Goal: Task Accomplishment & Management: Manage account settings

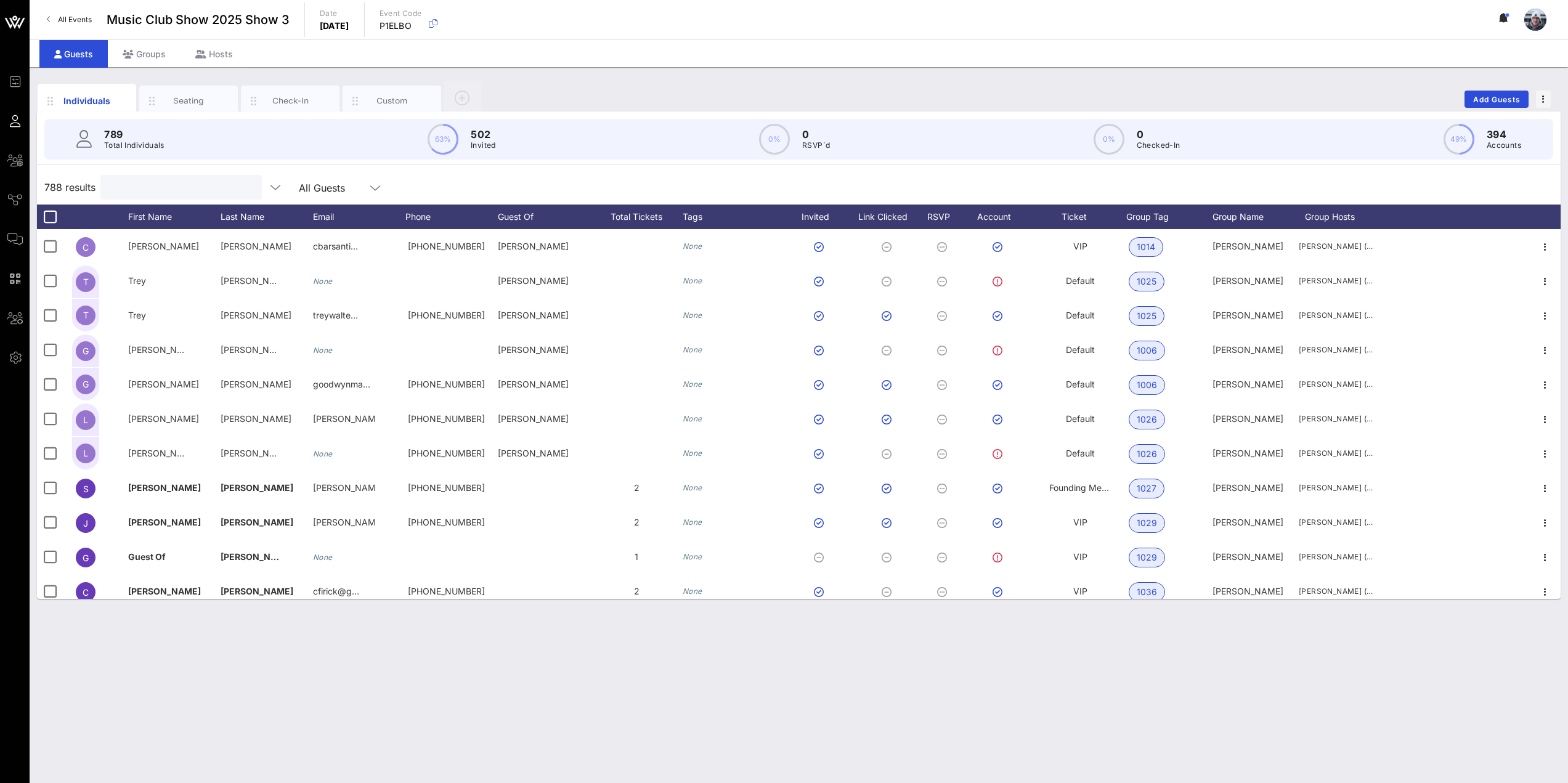
click at [130, 184] on input "text" at bounding box center [180, 187] width 144 height 16
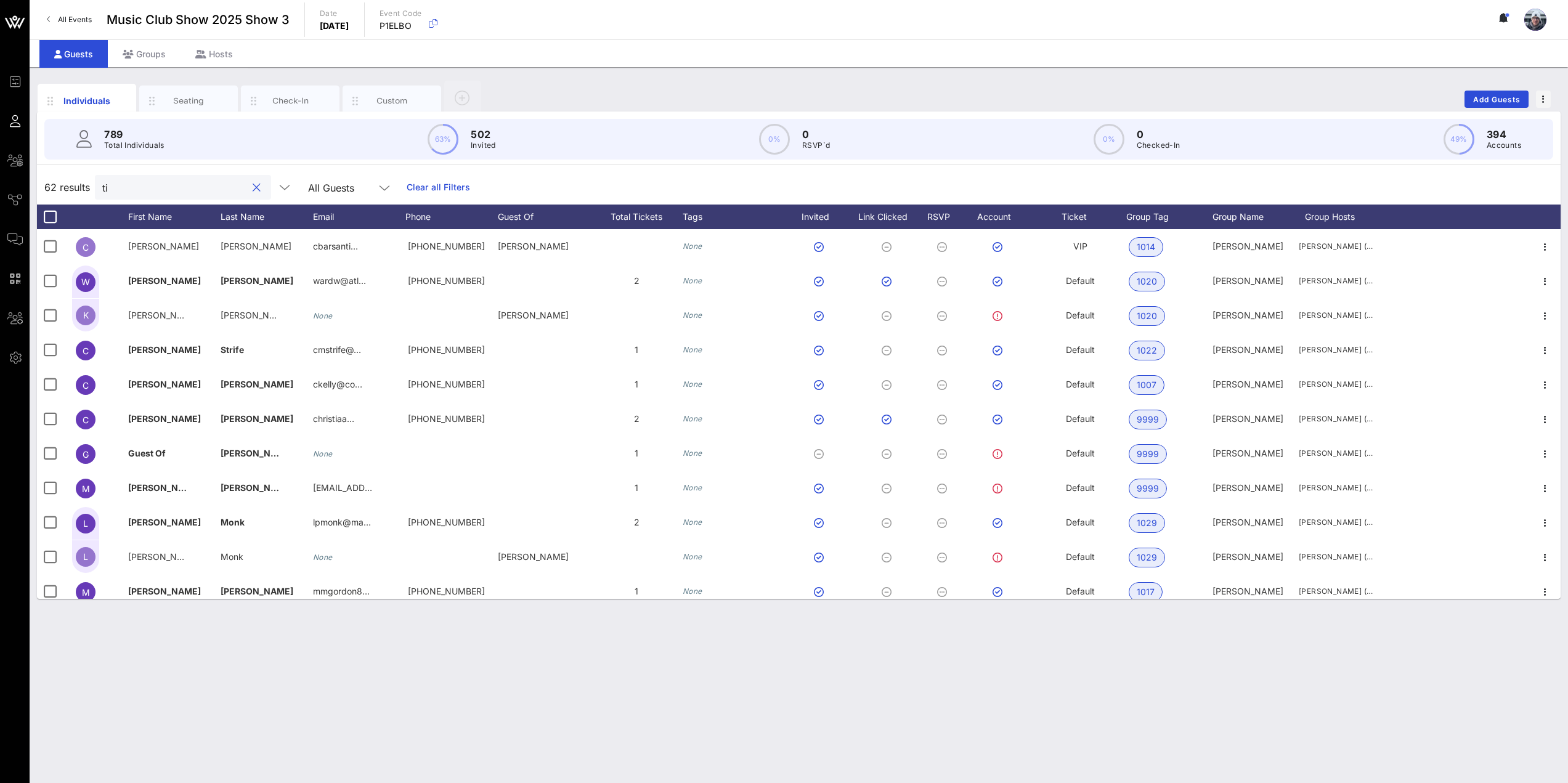
type input "t"
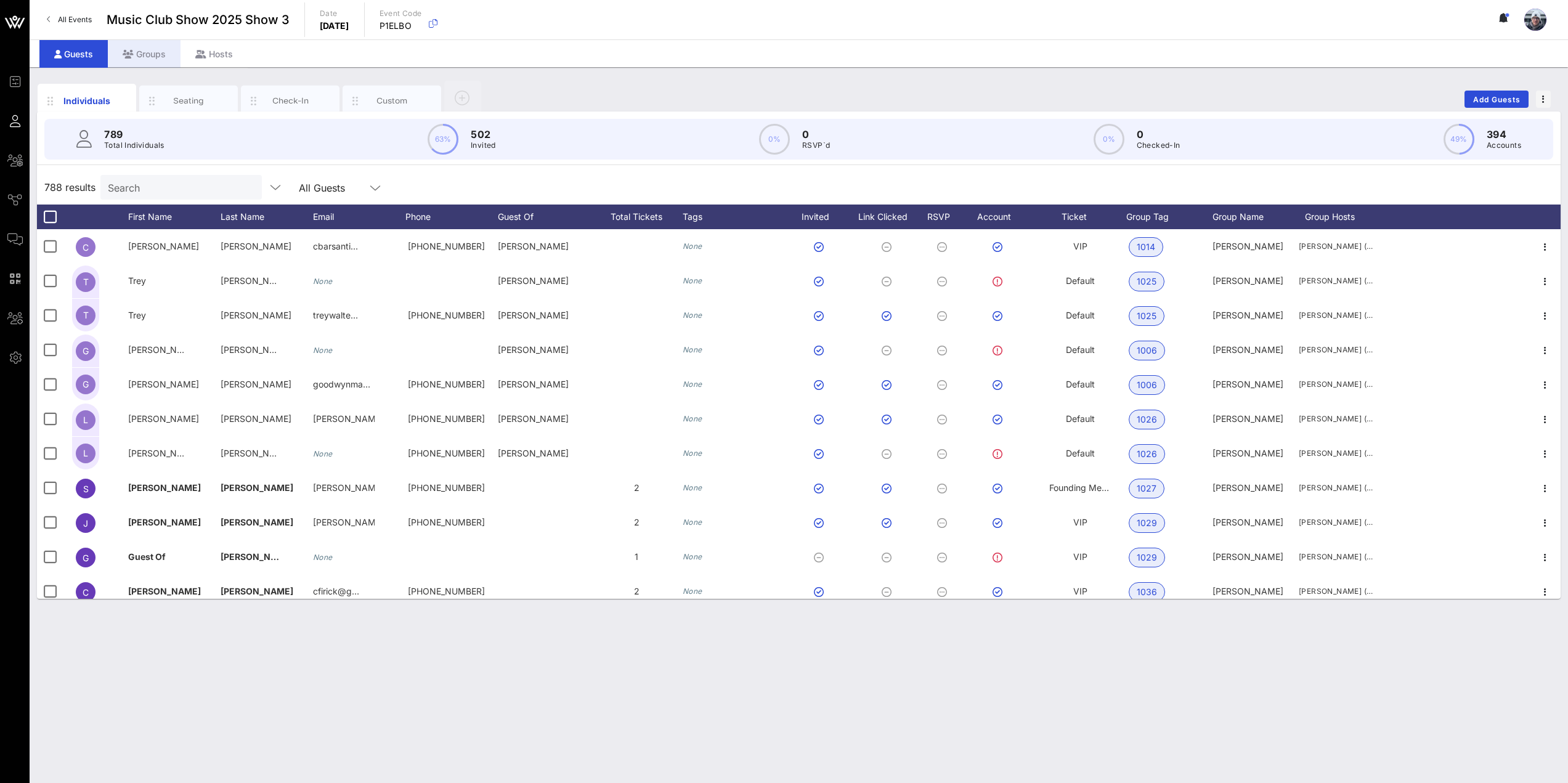
click at [153, 50] on div "Groups" at bounding box center [144, 54] width 73 height 28
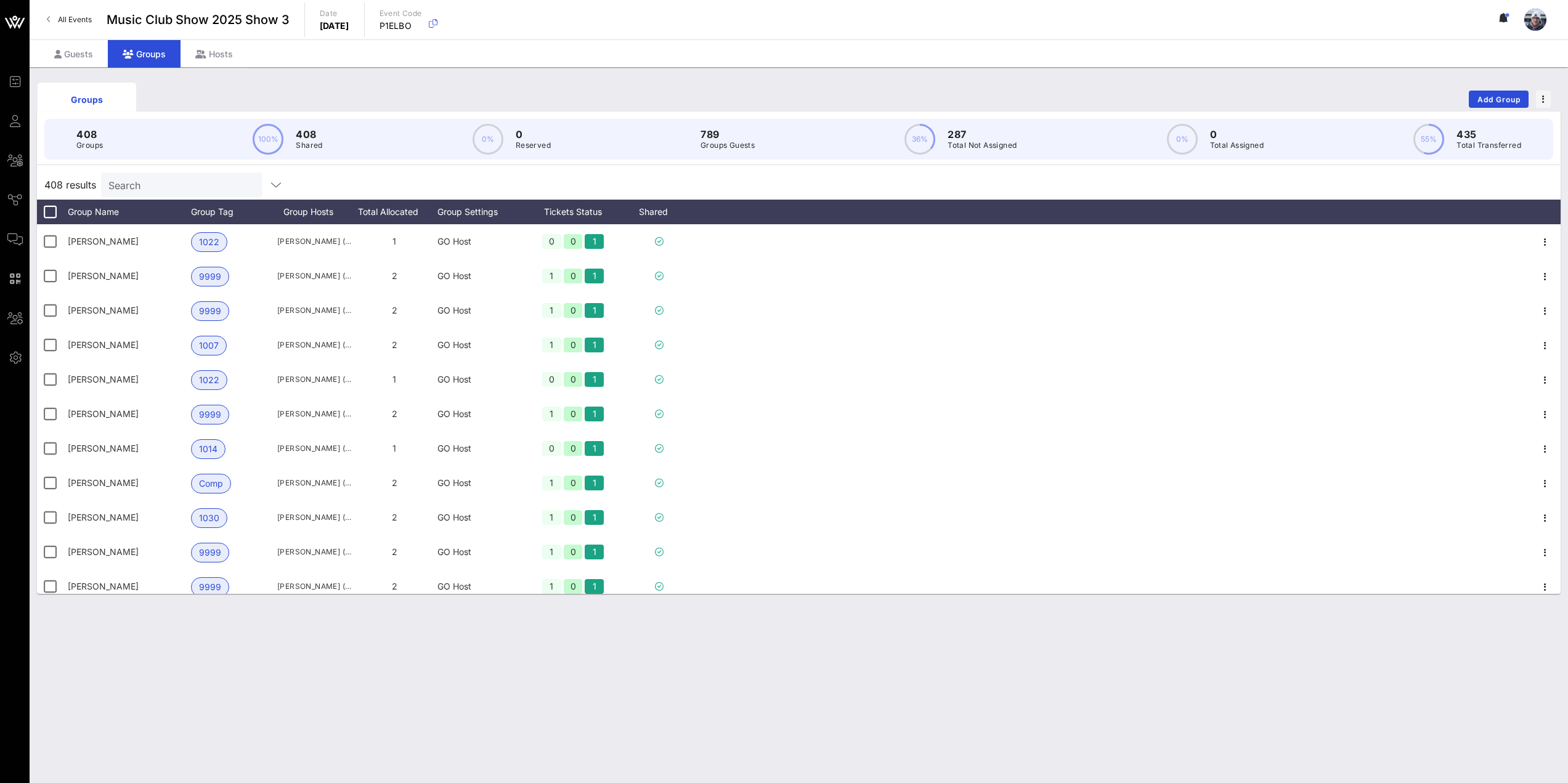
click at [145, 186] on input "Search" at bounding box center [181, 185] width 144 height 16
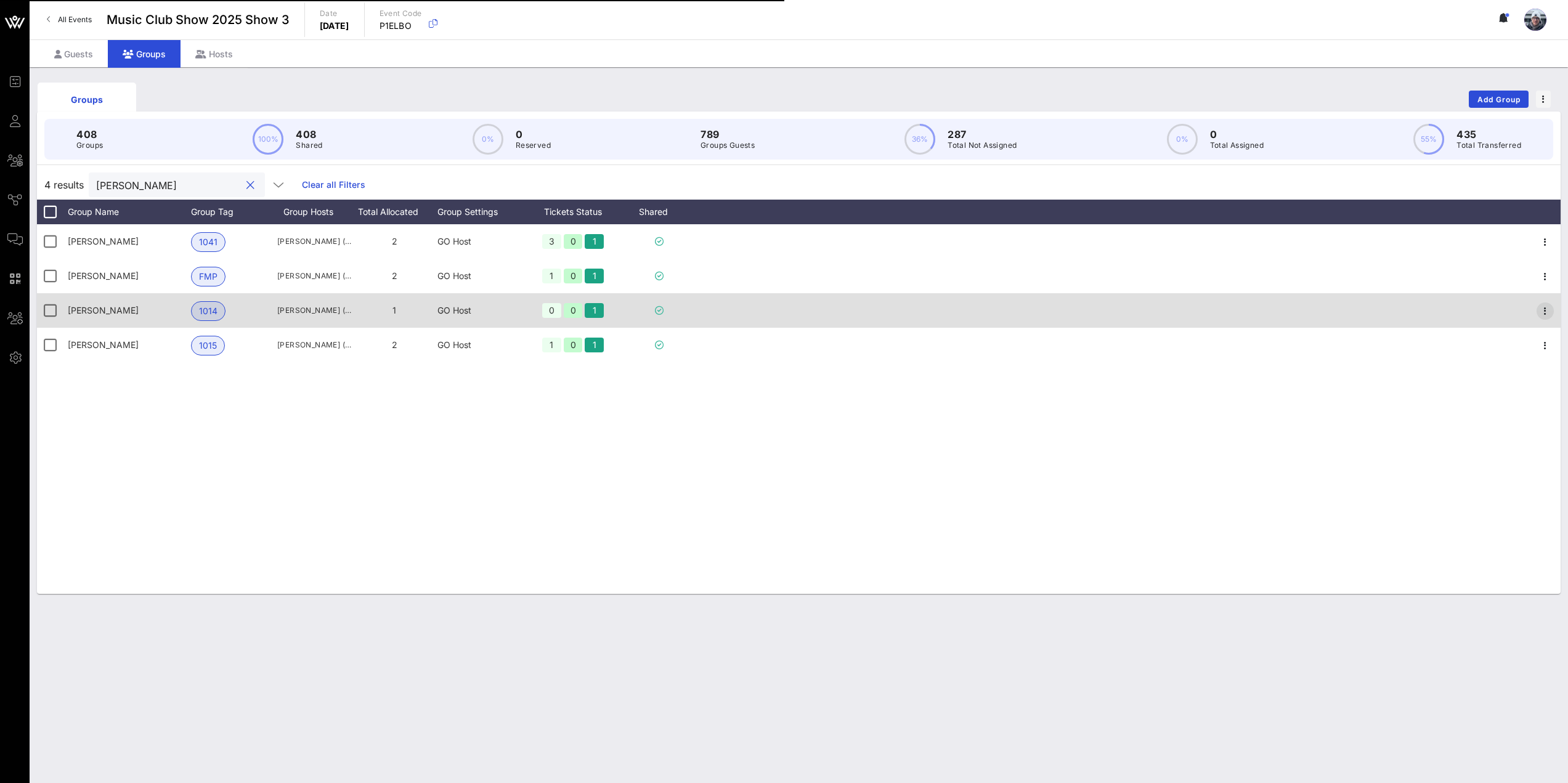
type input "[PERSON_NAME]"
click at [1543, 308] on icon "button" at bounding box center [1544, 311] width 14 height 14
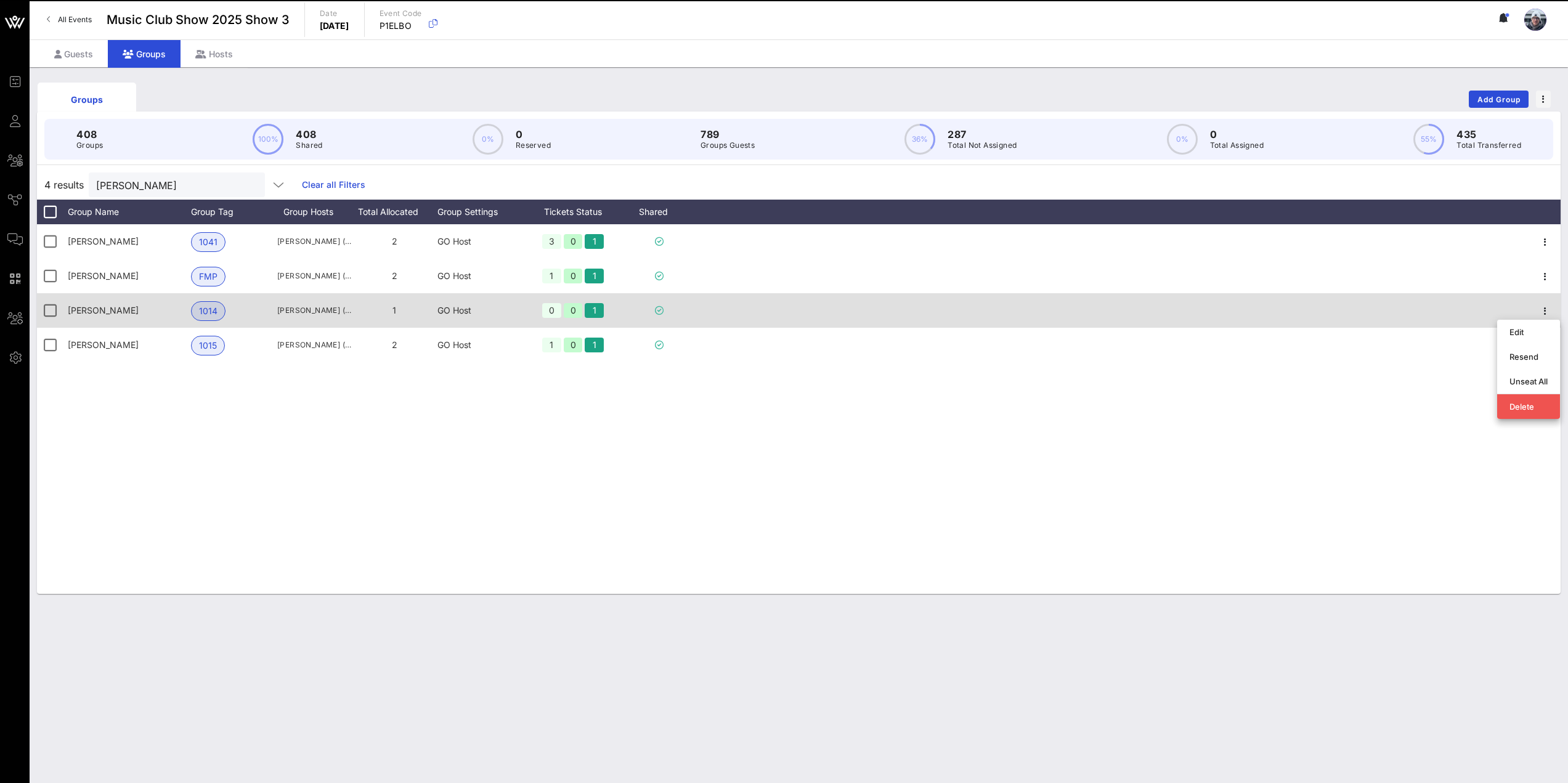
click at [1522, 330] on div "Edit" at bounding box center [1529, 332] width 39 height 10
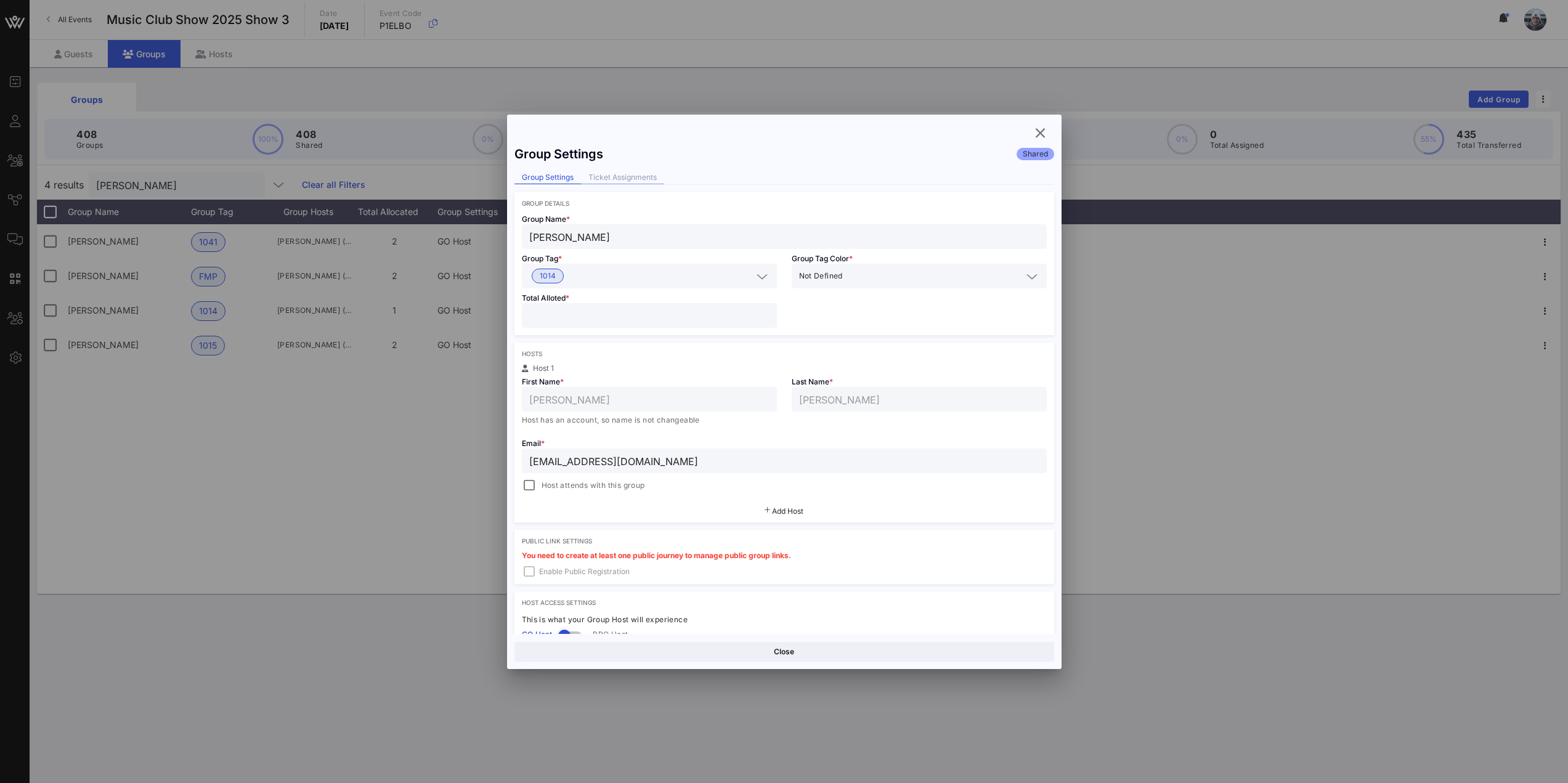
click at [623, 172] on div "Ticket Assignments" at bounding box center [623, 177] width 83 height 13
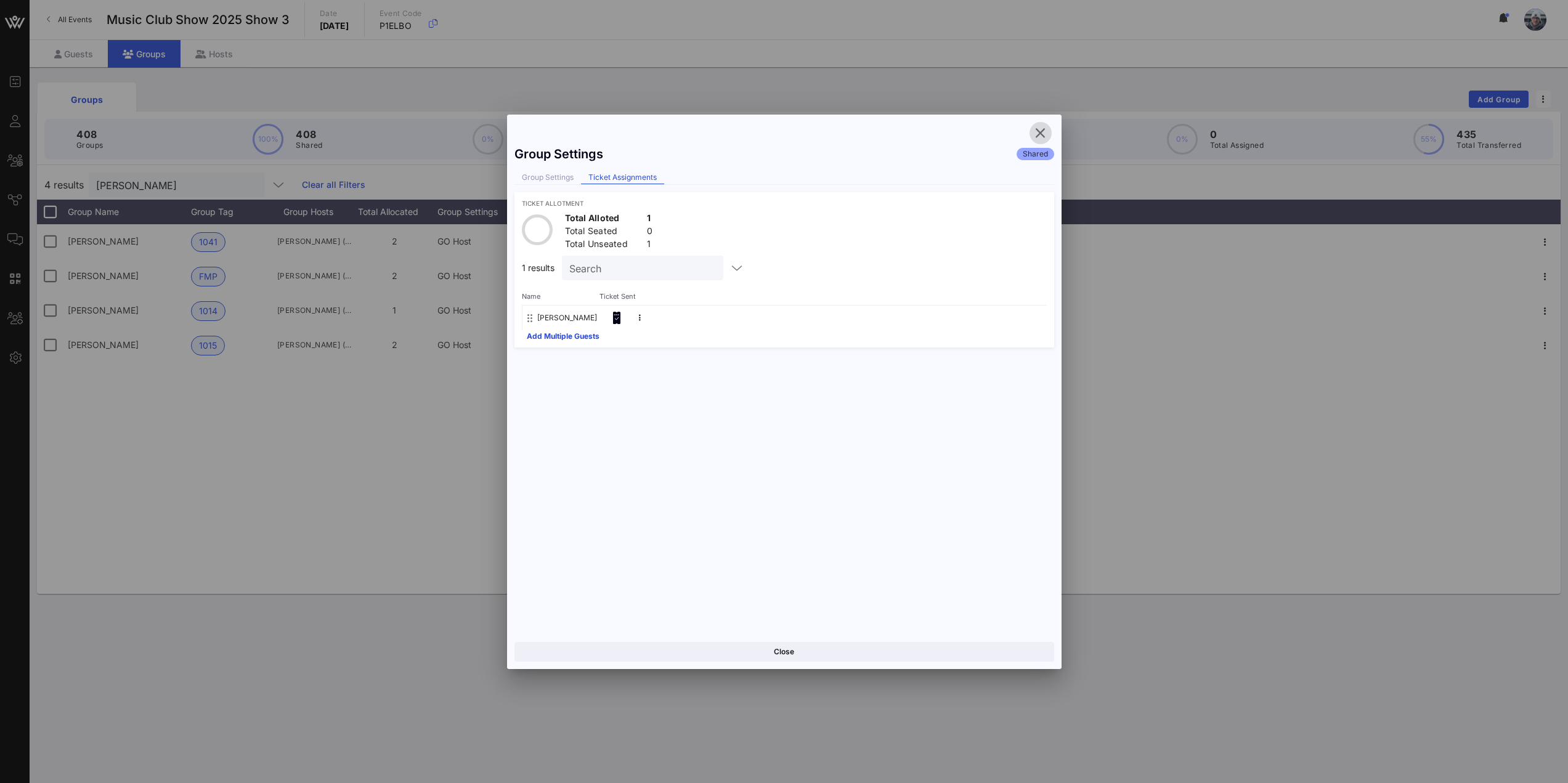
click at [1041, 130] on icon "button" at bounding box center [1040, 133] width 14 height 14
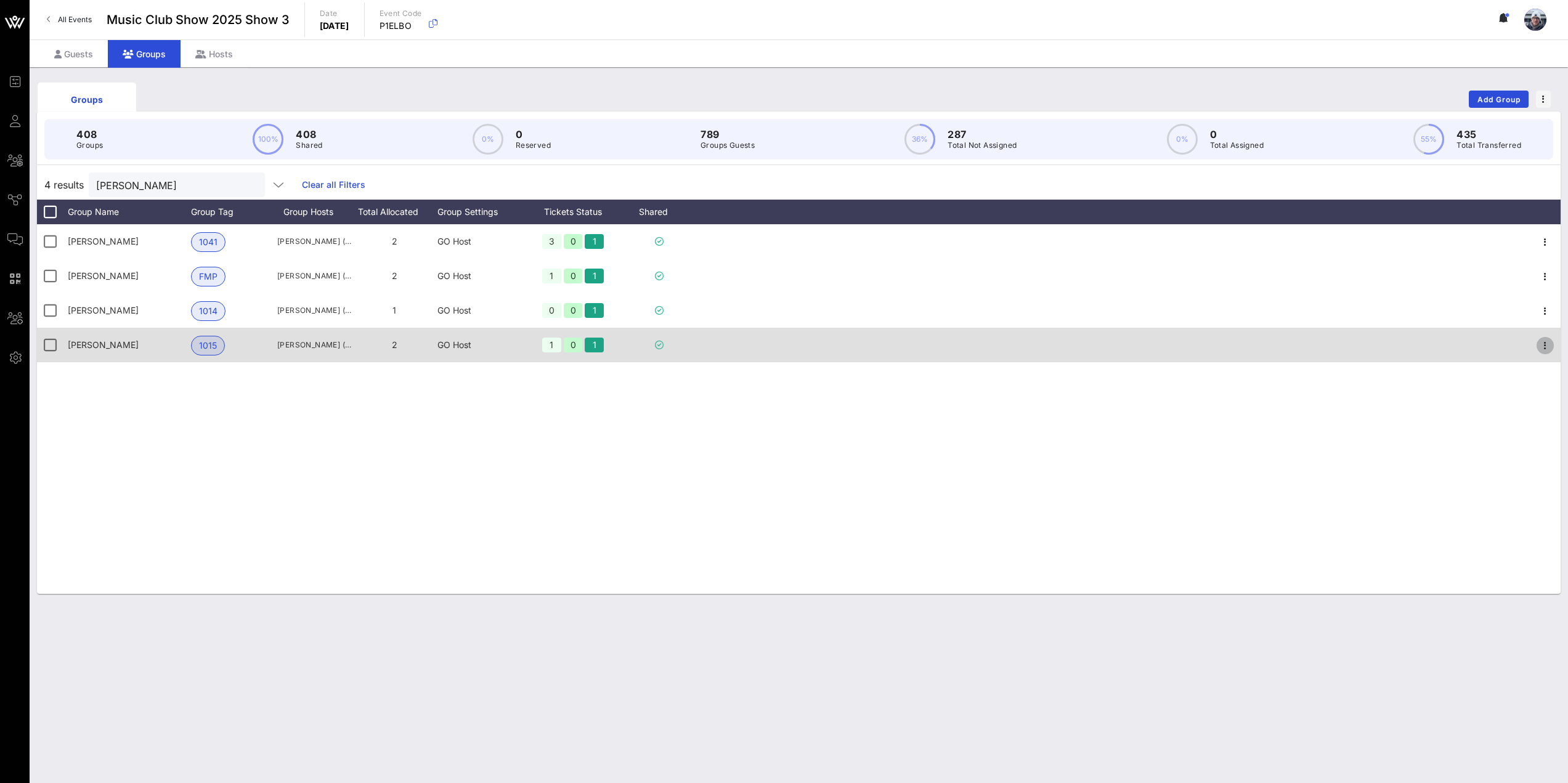
click at [1537, 348] on icon "button" at bounding box center [1544, 345] width 14 height 14
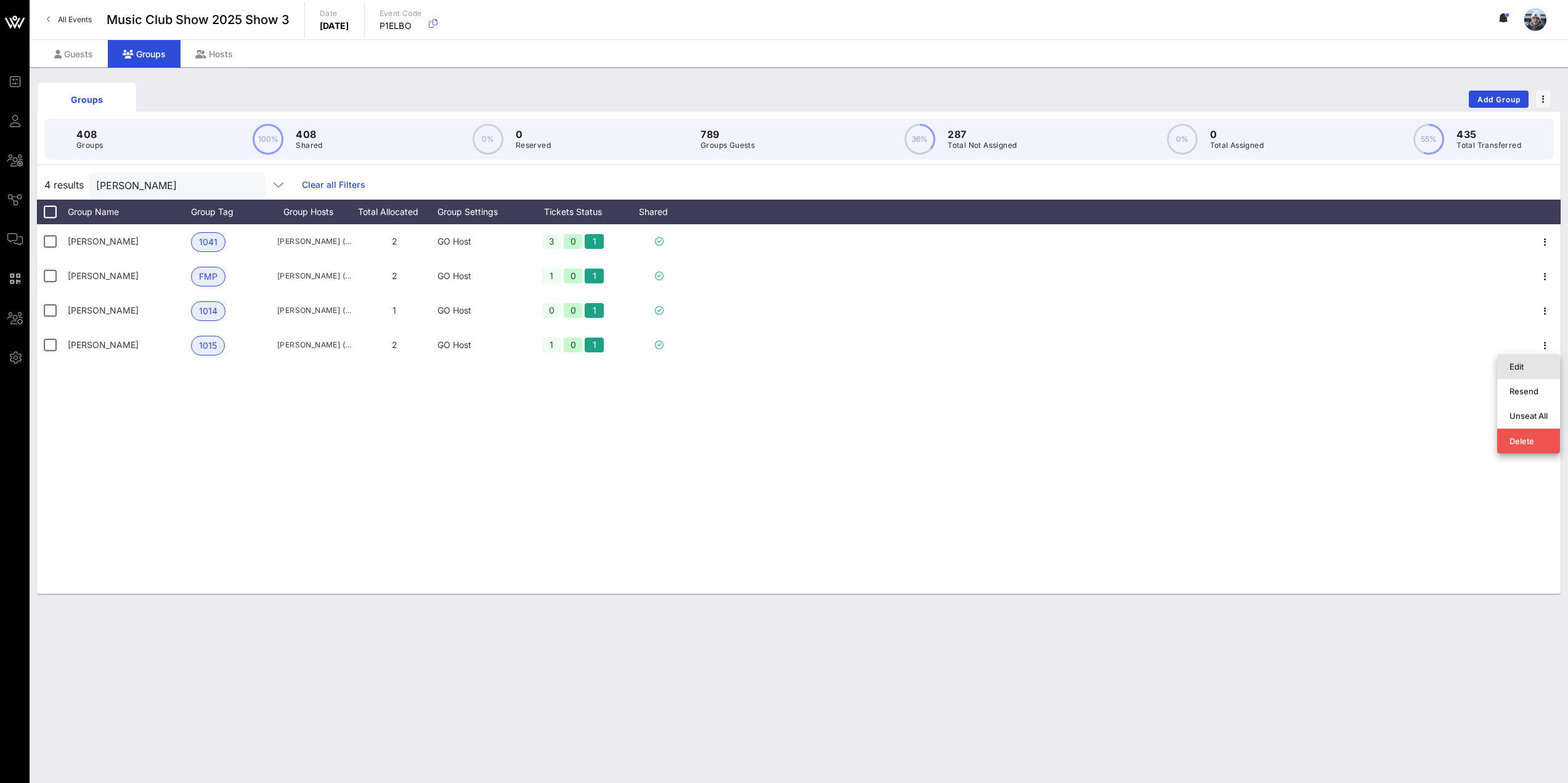
click at [1525, 366] on div "Edit" at bounding box center [1529, 367] width 39 height 10
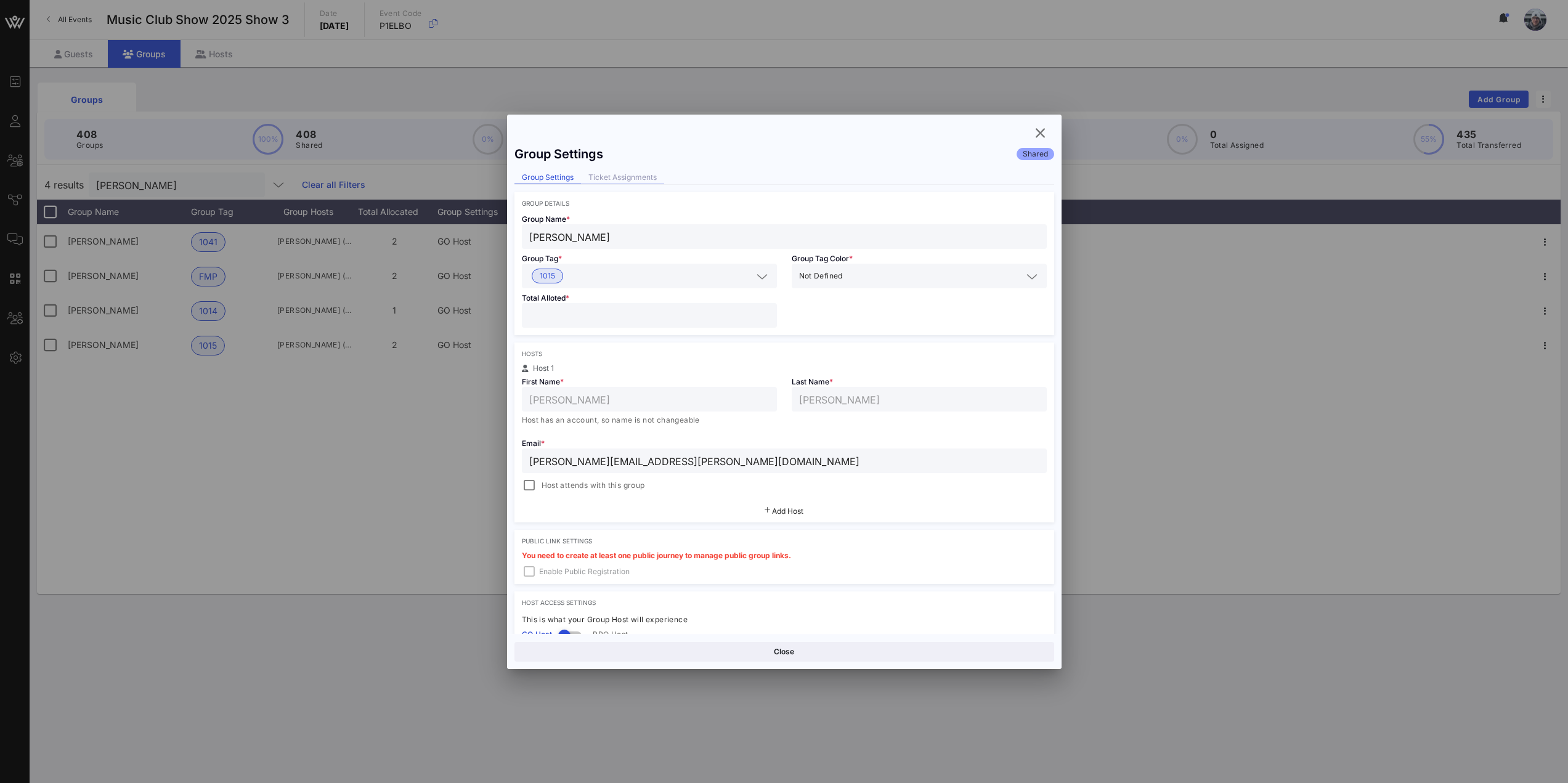
click at [613, 180] on div "Ticket Assignments" at bounding box center [623, 177] width 83 height 13
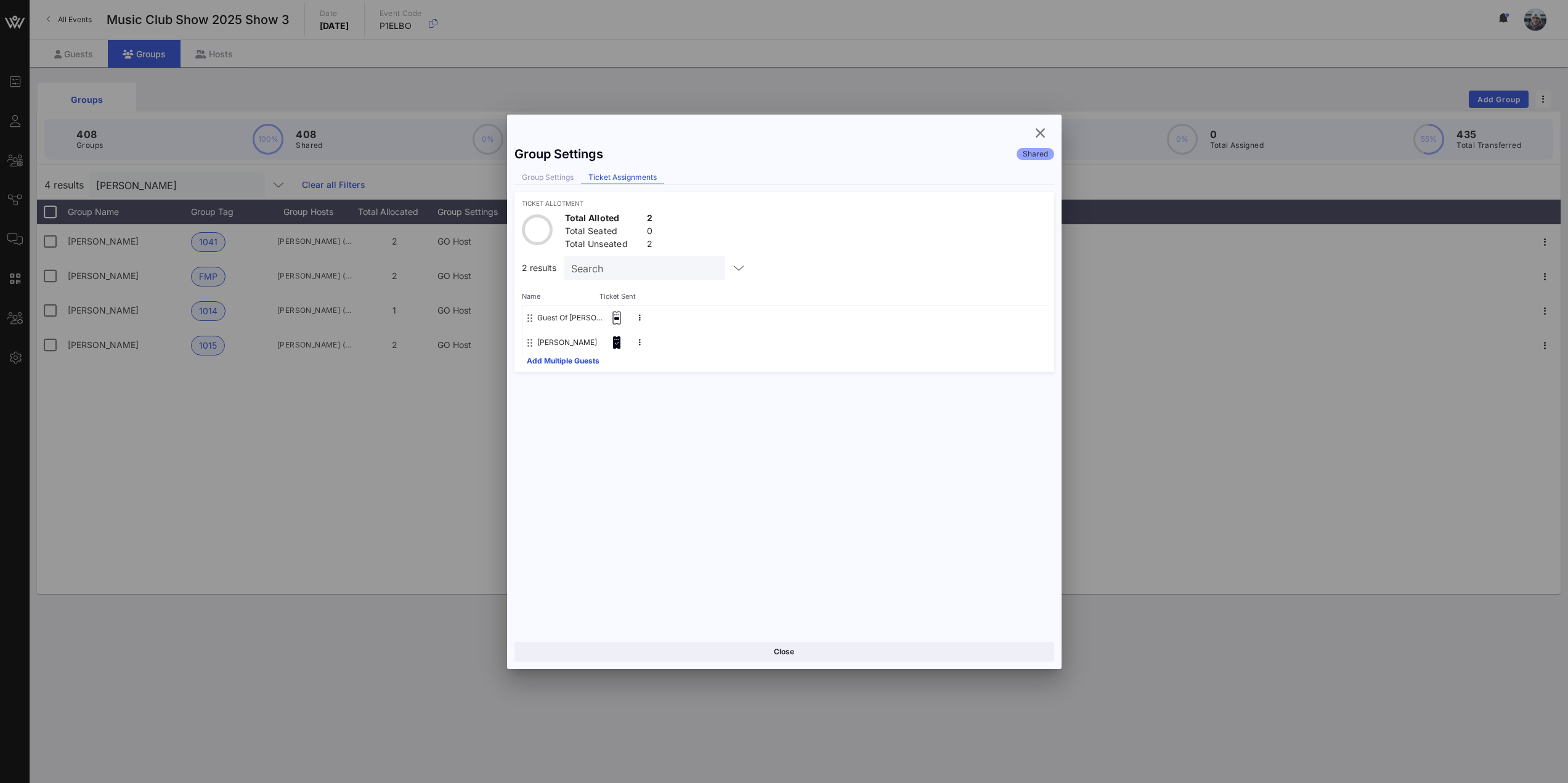
click at [509, 184] on div "Group Settings Shared Group Settings Ticket Assignments Ticket Allotment Total …" at bounding box center [784, 387] width 554 height 495
click at [551, 176] on div "Group Settings" at bounding box center [547, 177] width 66 height 13
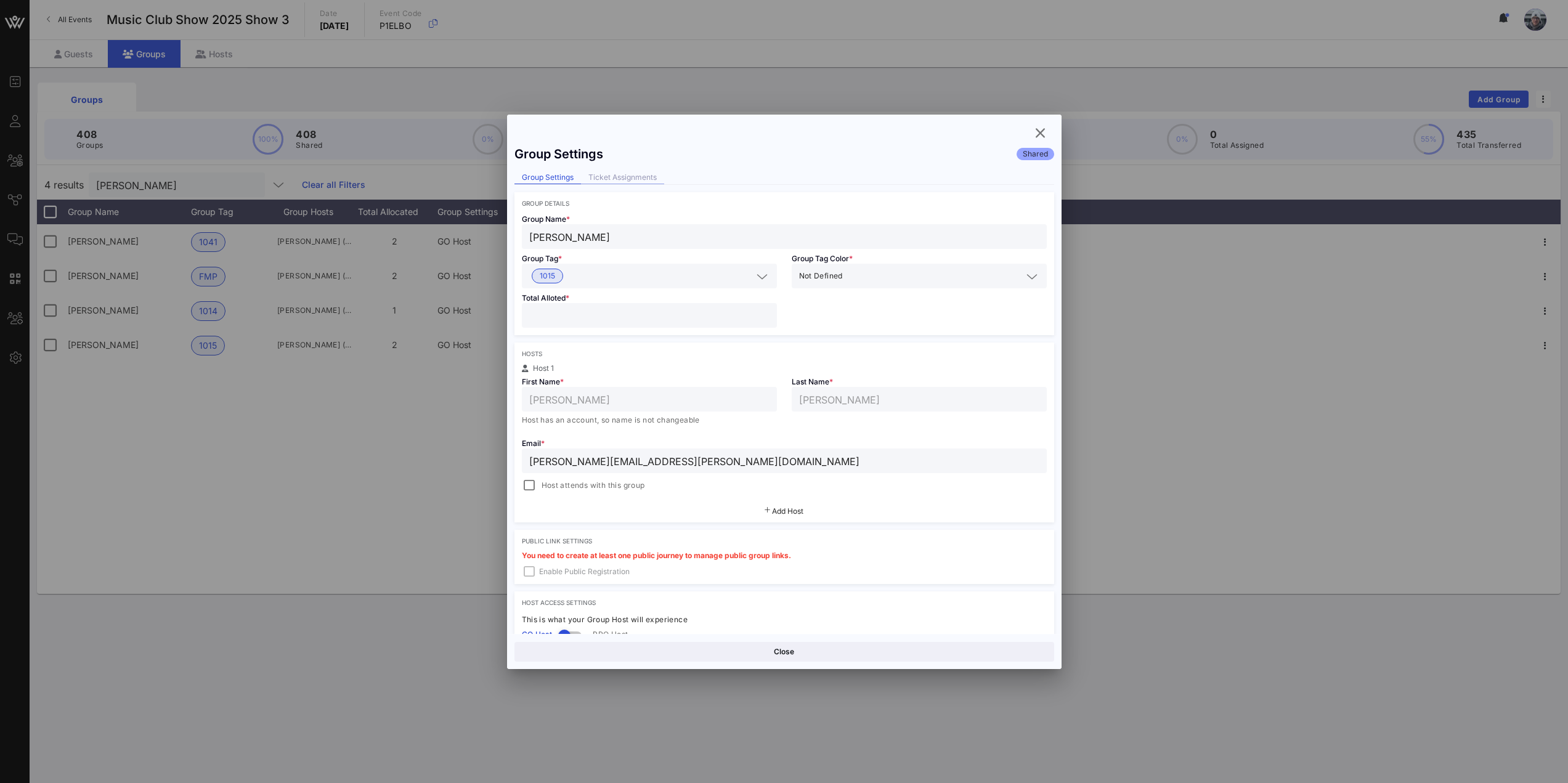
click at [637, 172] on div "Ticket Assignments" at bounding box center [623, 177] width 83 height 13
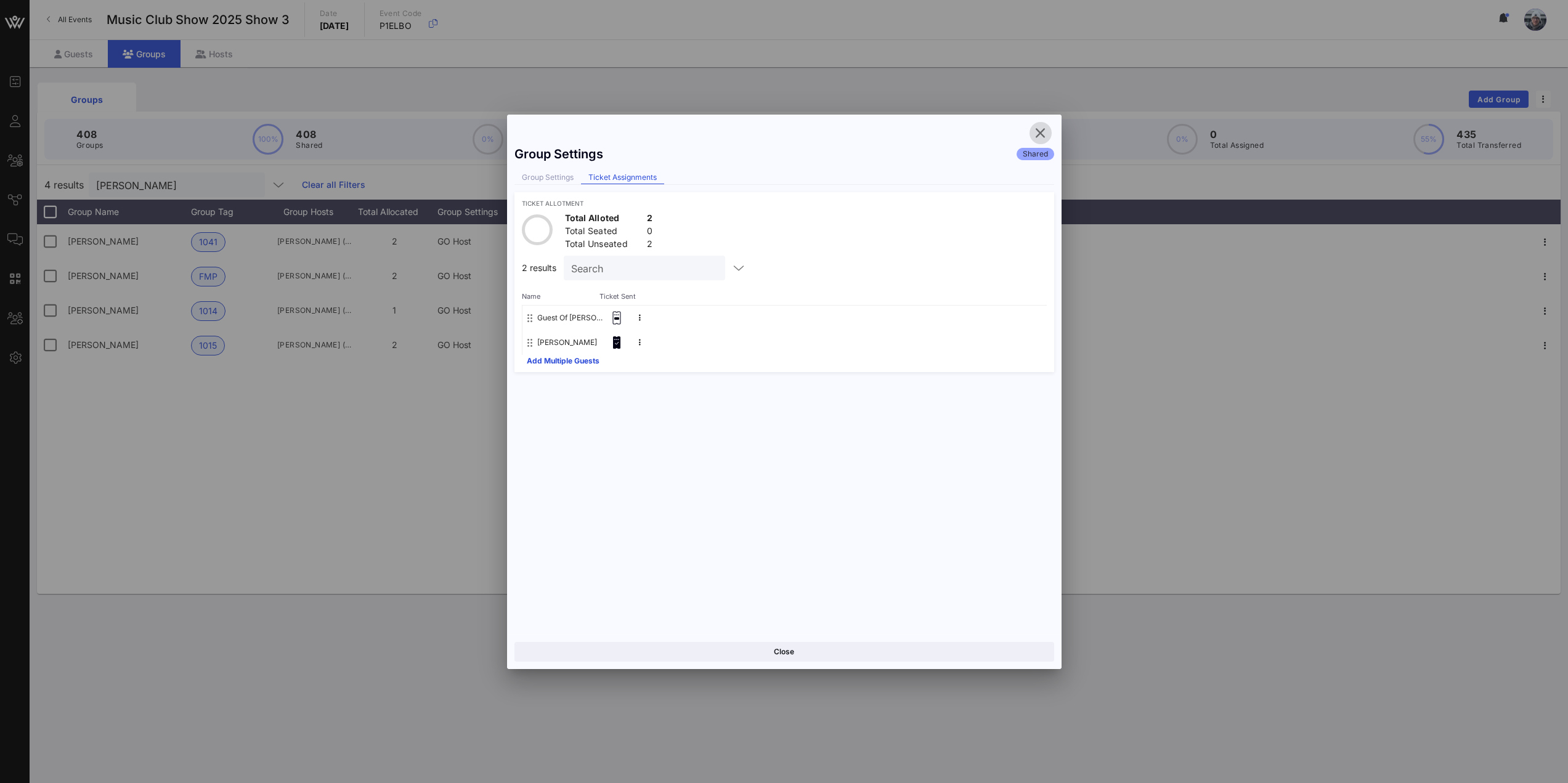
click at [1040, 132] on icon "button" at bounding box center [1040, 133] width 14 height 14
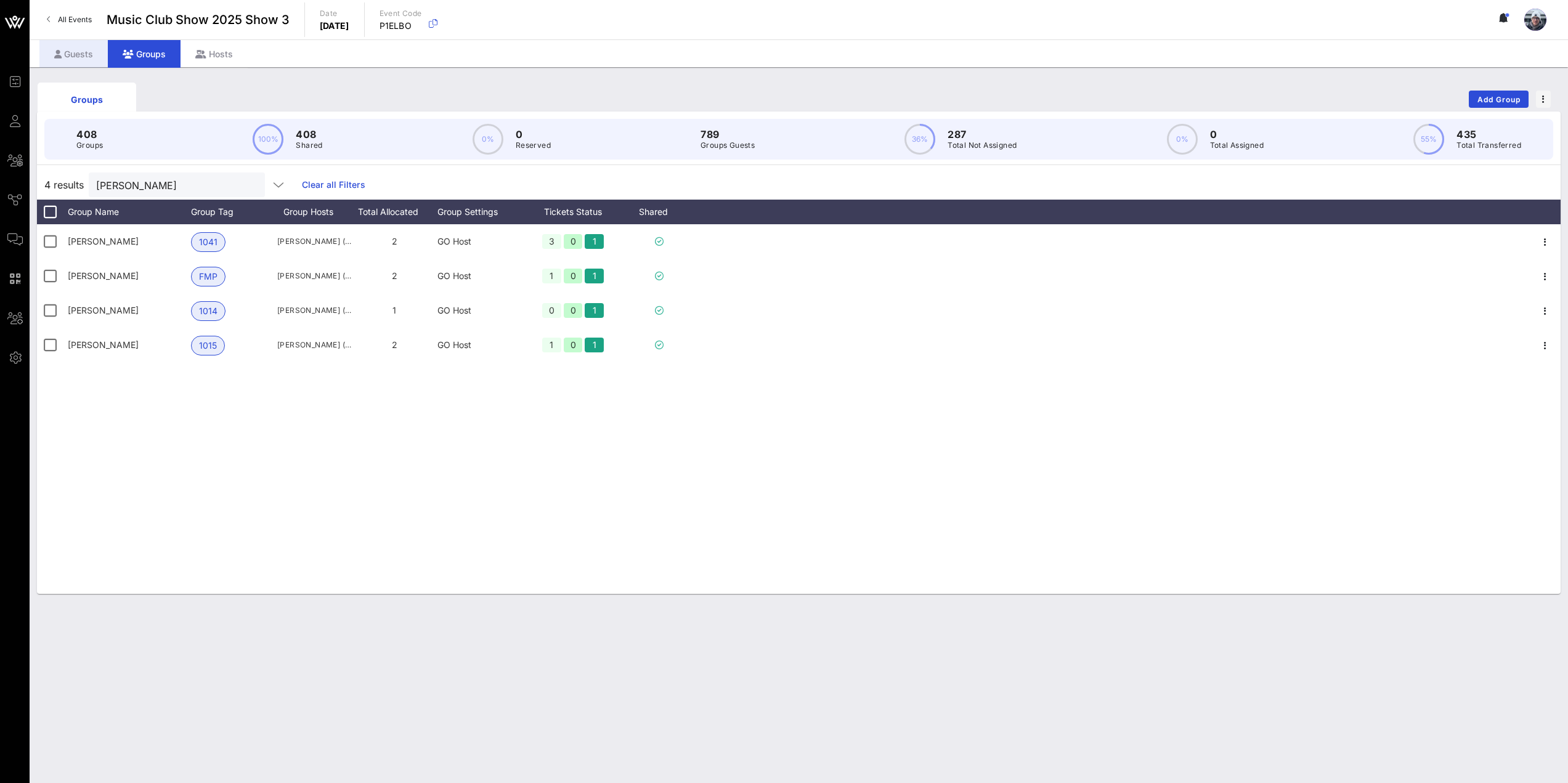
click at [75, 53] on div "Guests" at bounding box center [73, 54] width 68 height 28
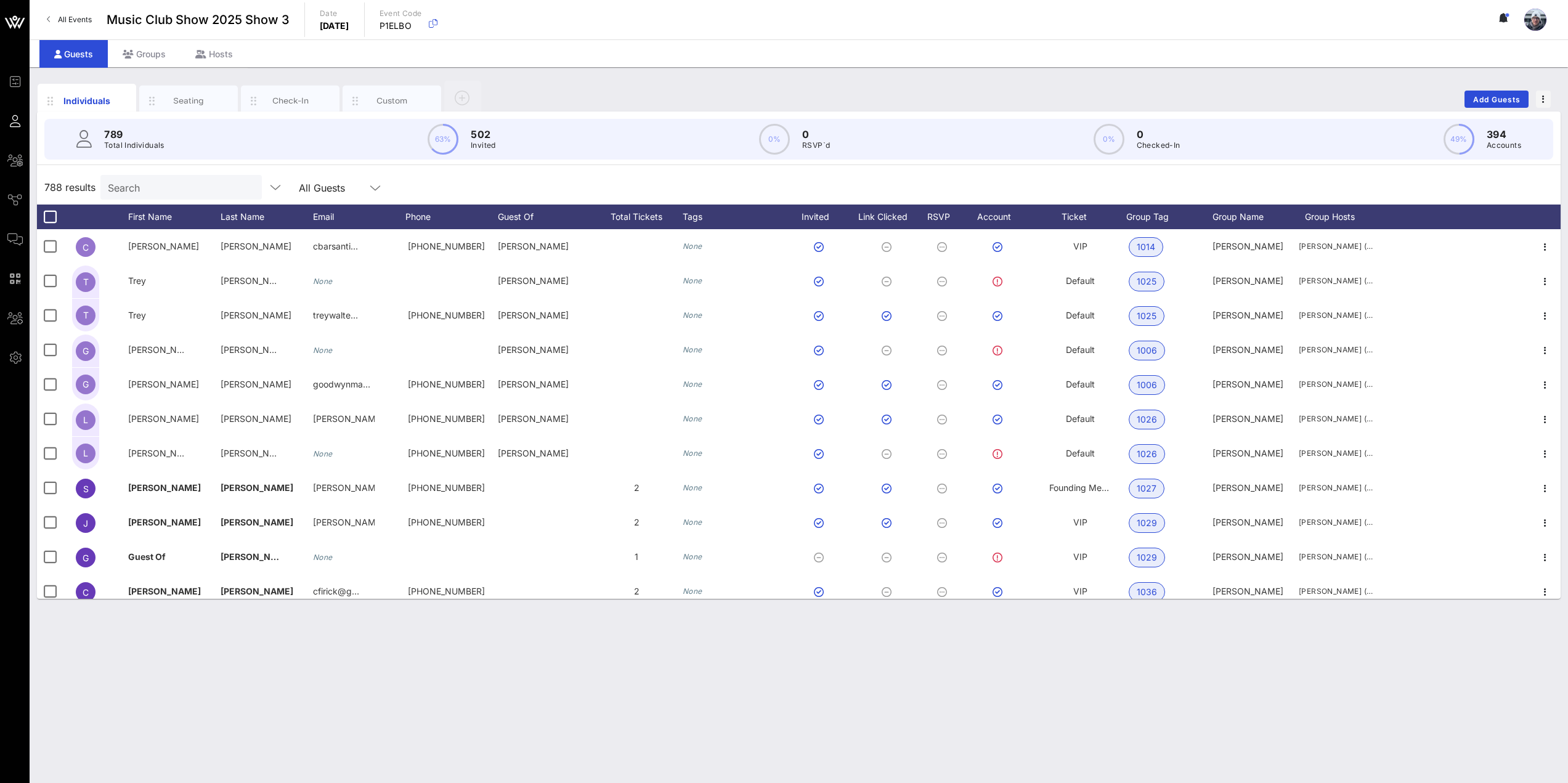
click at [137, 191] on input "Search" at bounding box center [180, 187] width 144 height 16
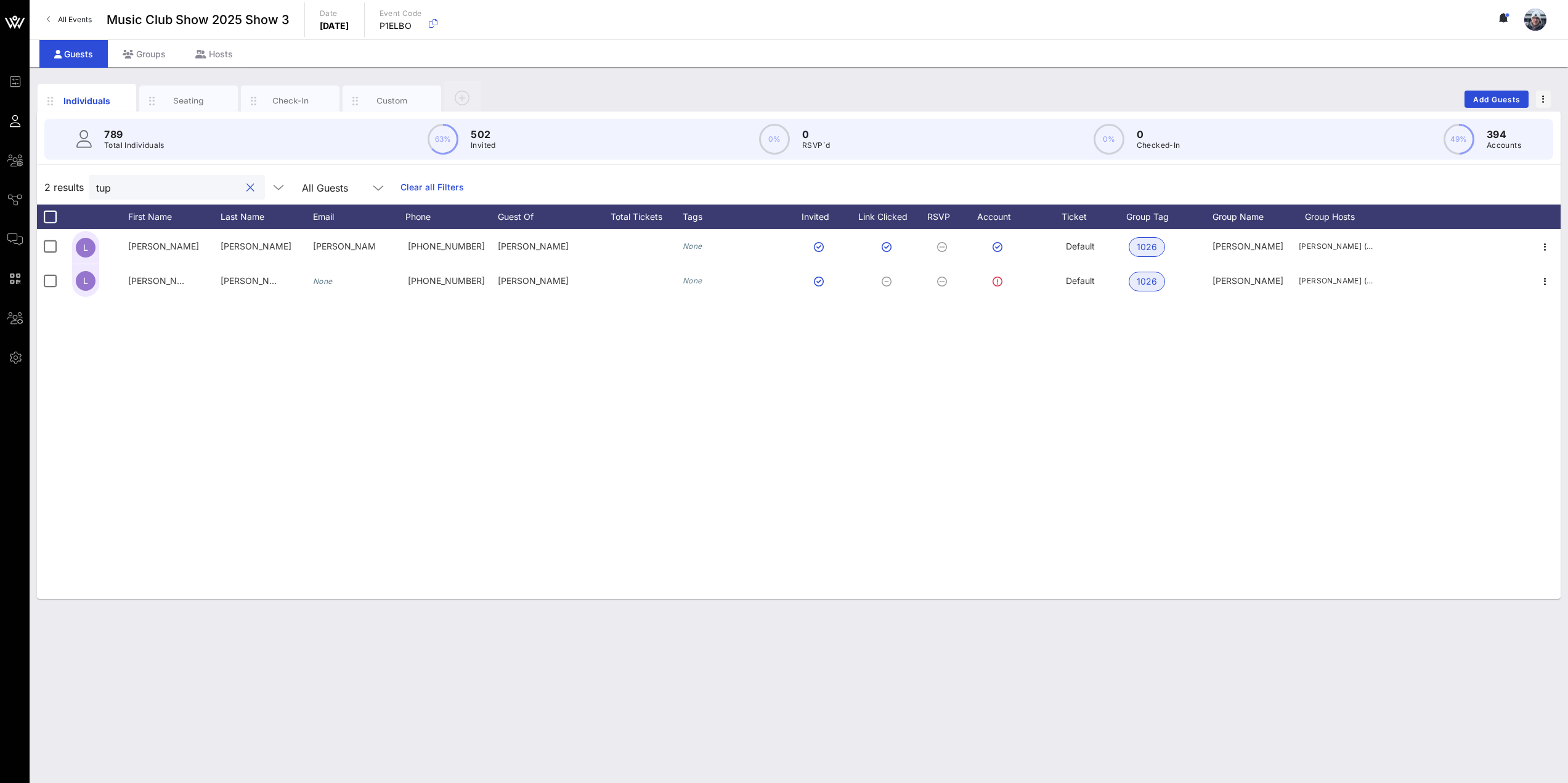
type input "tupp"
drag, startPoint x: 139, startPoint y: 185, endPoint x: 85, endPoint y: 181, distance: 54.1
click at [85, 181] on div "2 results tupp All Guests Clear all Filters" at bounding box center [798, 188] width 1524 height 35
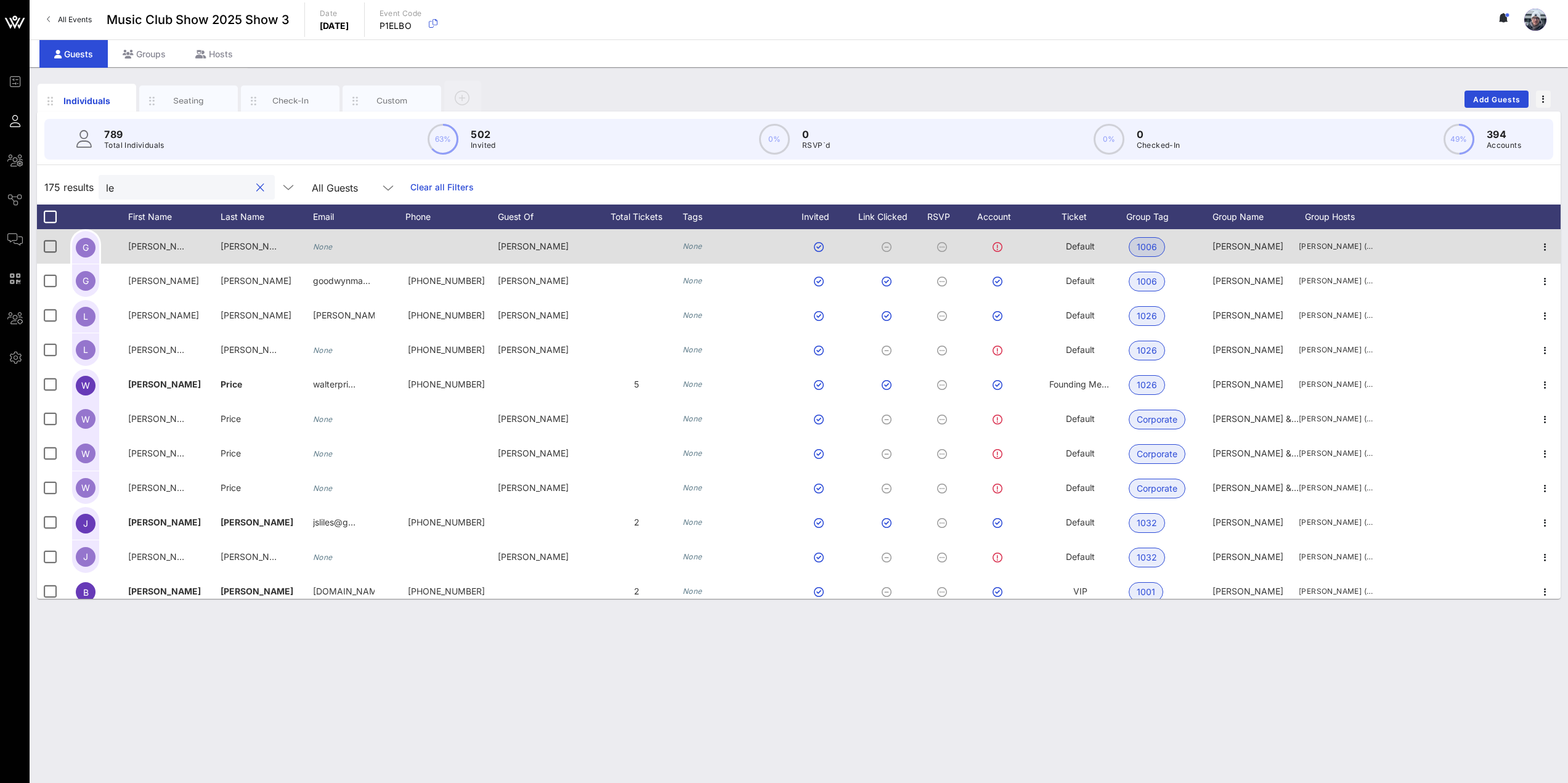
type input "l"
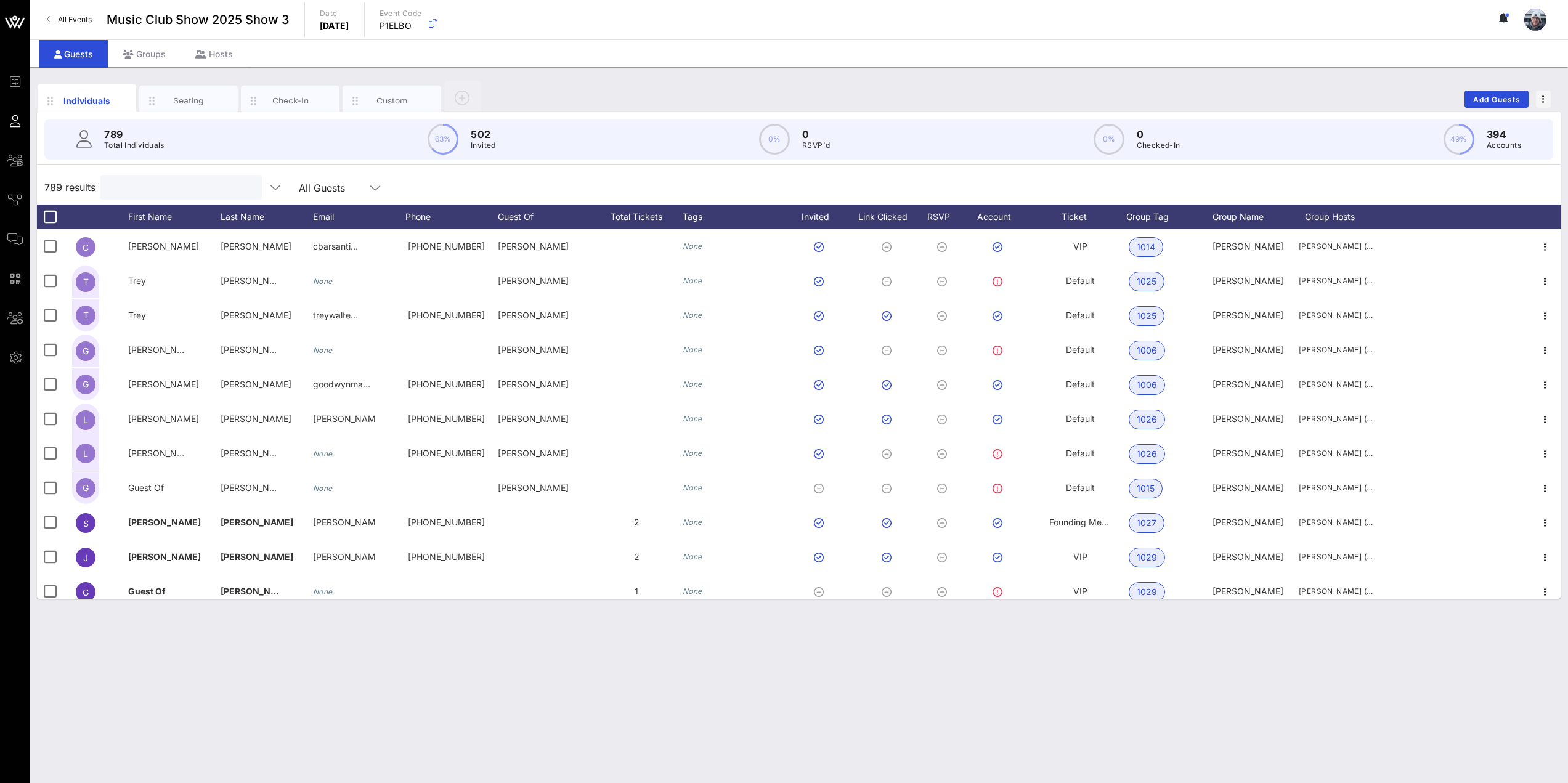
click at [142, 193] on input "text" at bounding box center [180, 187] width 144 height 16
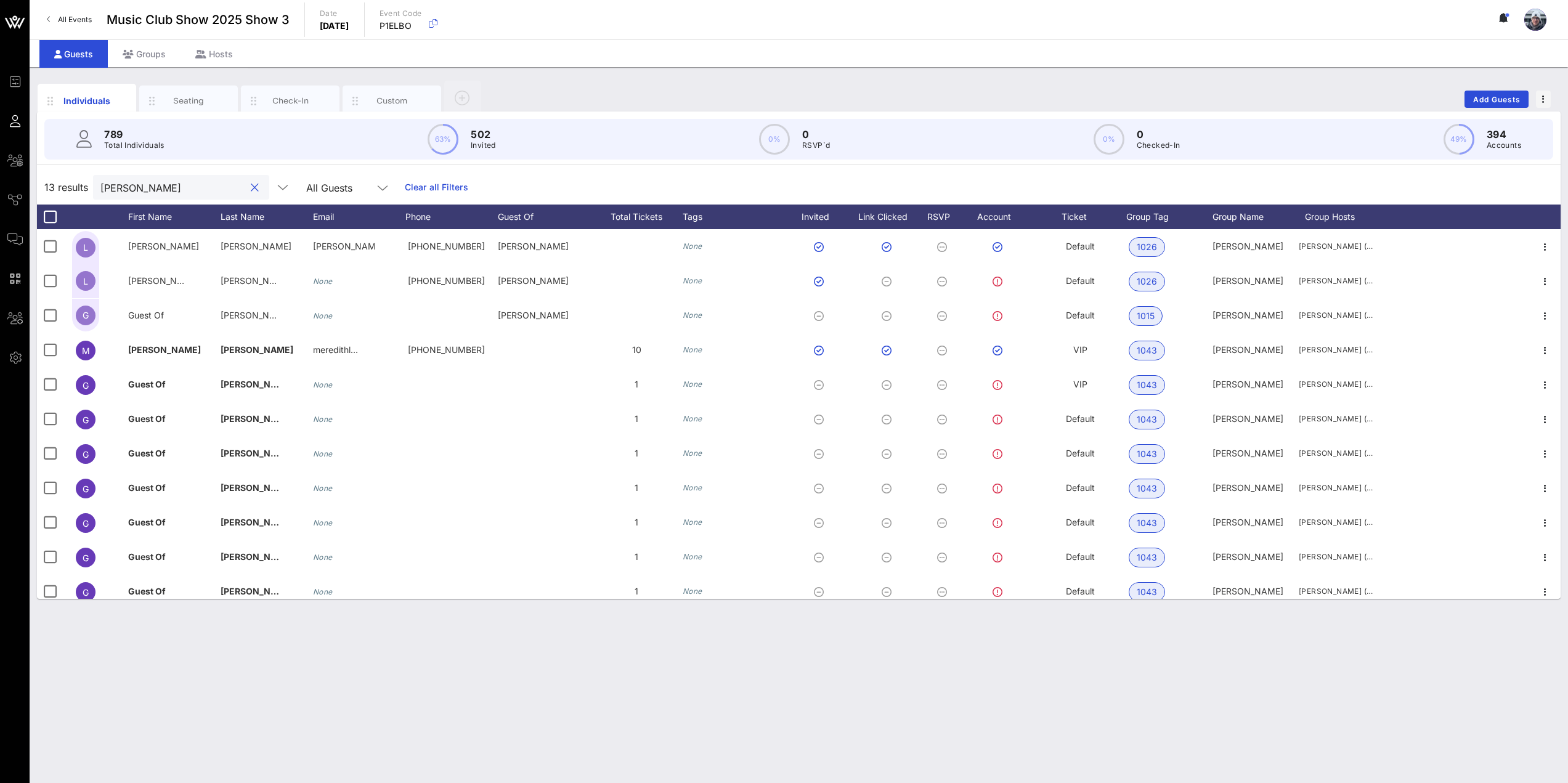
type input "lee"
